Goal: Information Seeking & Learning: Learn about a topic

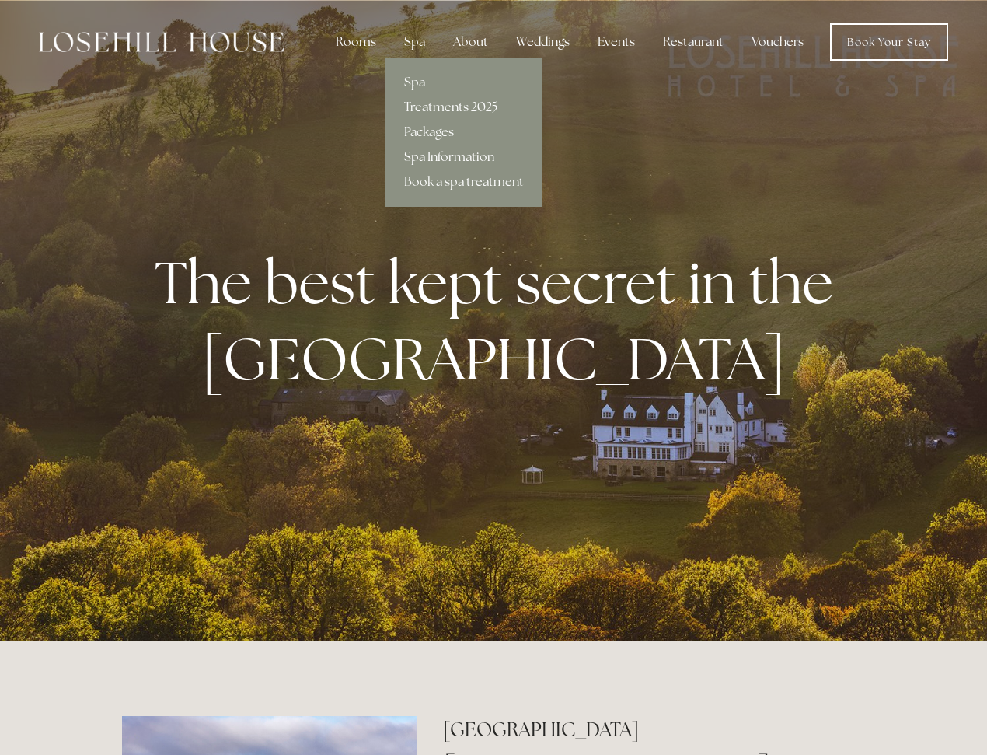
click at [463, 155] on link "Spa Information" at bounding box center [464, 157] width 157 height 25
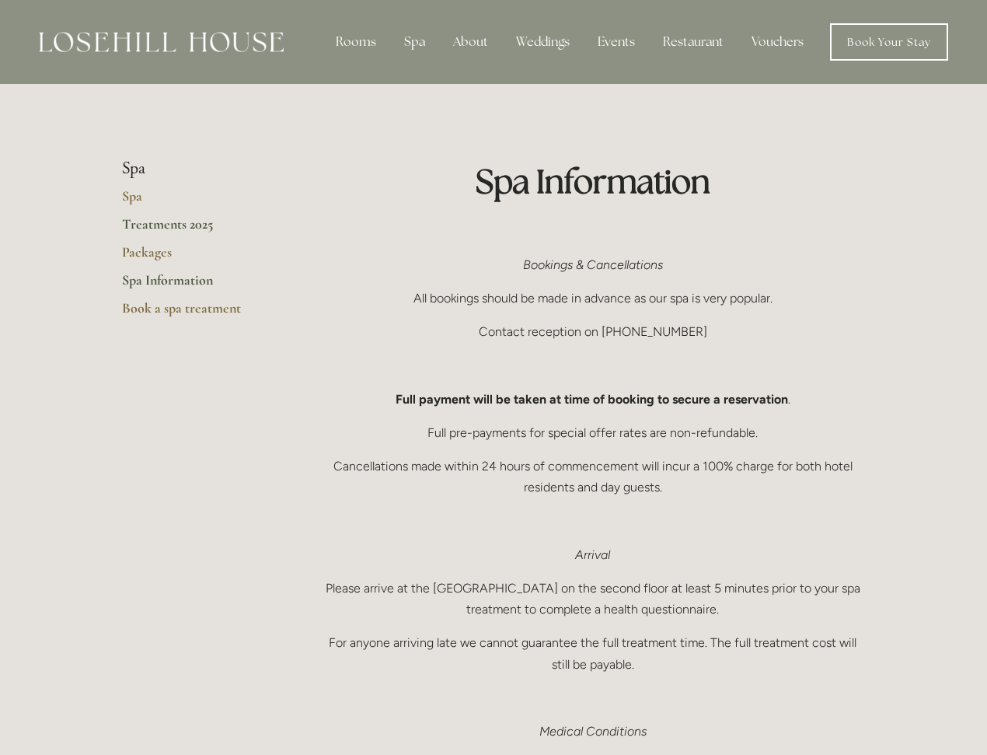
click at [194, 226] on link "Treatments 2025" at bounding box center [196, 229] width 148 height 28
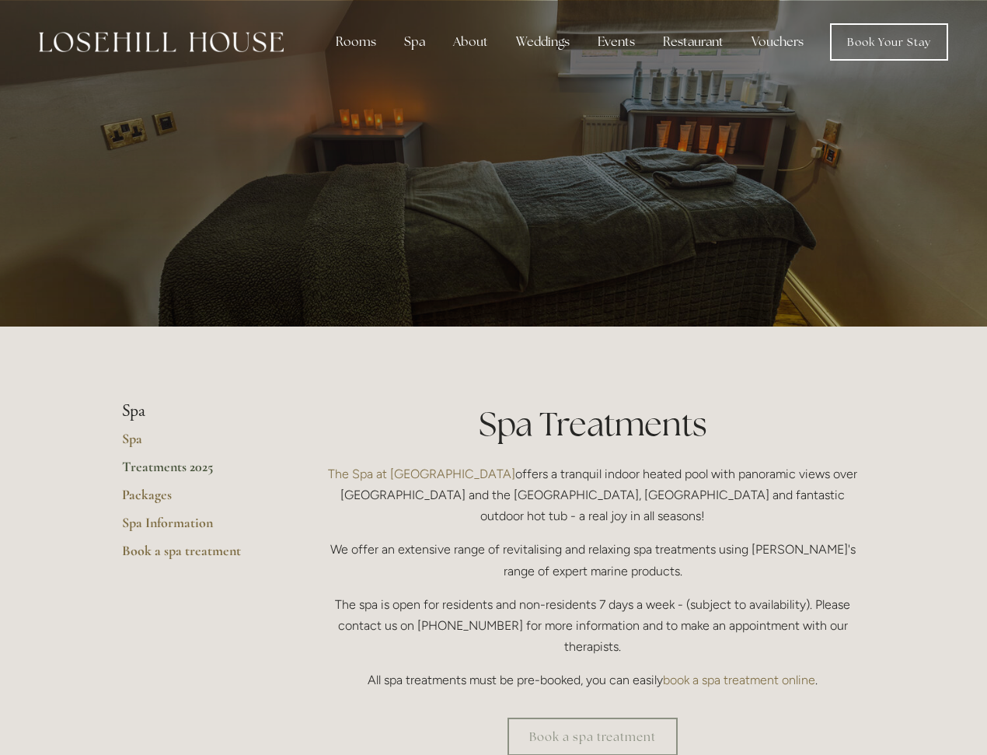
scroll to position [78, 0]
